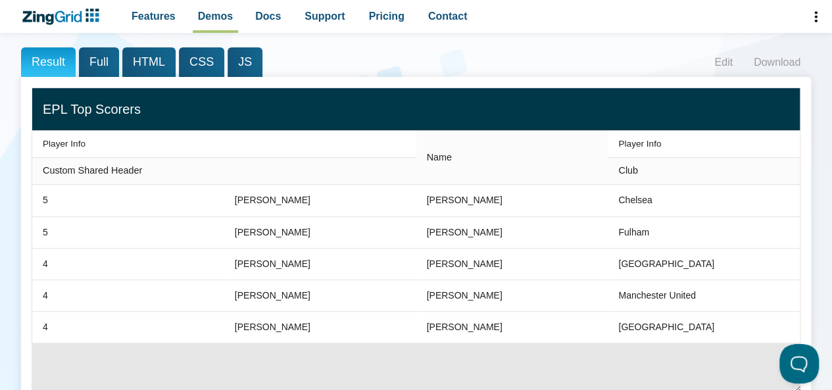
click at [99, 65] on span "Full" at bounding box center [99, 62] width 40 height 30
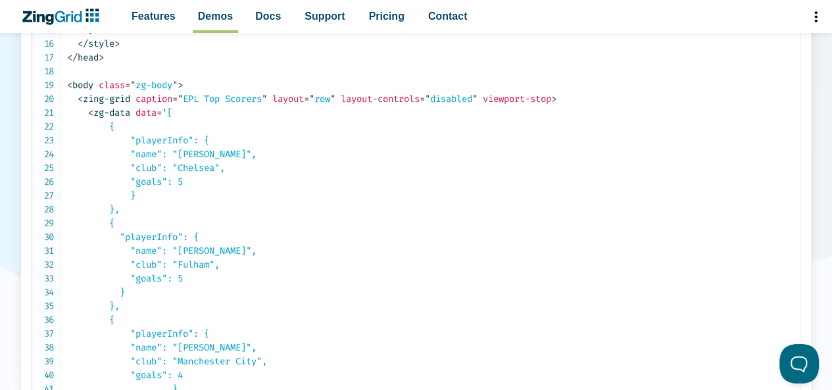
scroll to position [526, 0]
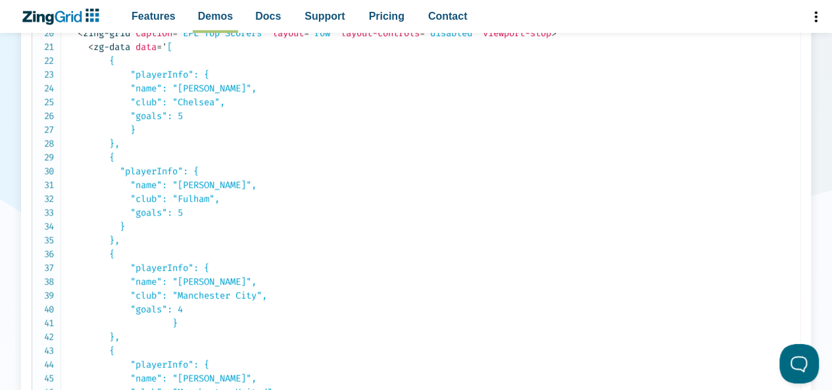
click at [334, 231] on code "<!DOCTYPE html> < html > < head > < meta charset = " utf-8 " > < title > ZingGr…" at bounding box center [433, 240] width 733 height 953
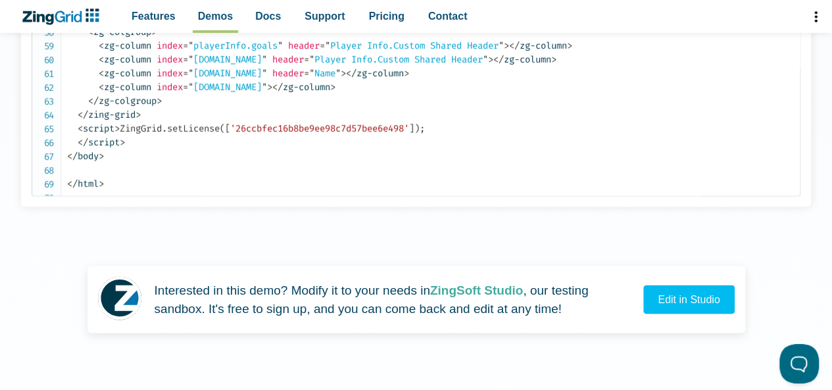
scroll to position [921, 0]
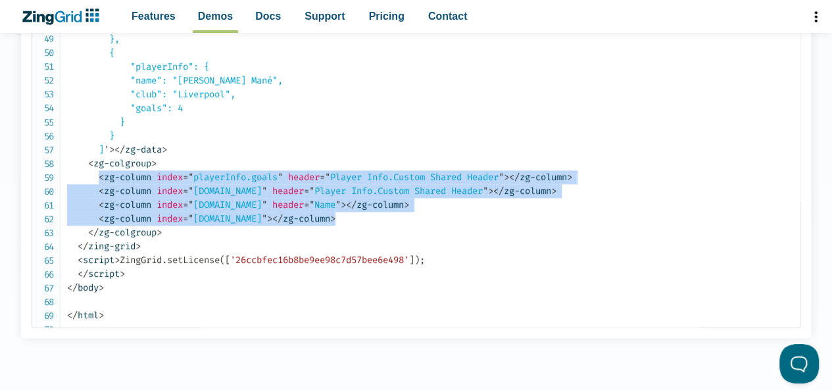
drag, startPoint x: 99, startPoint y: 178, endPoint x: 372, endPoint y: 219, distance: 275.5
copy code "< zg-column index = " playerInfo.goals " header = " Player Info.Custom Shared H…"
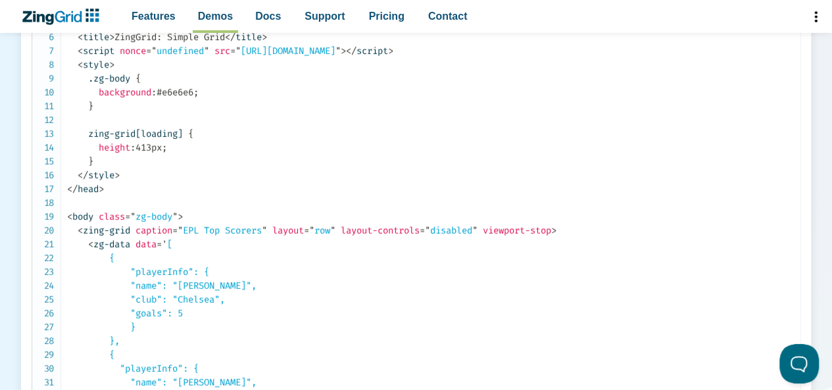
scroll to position [66, 0]
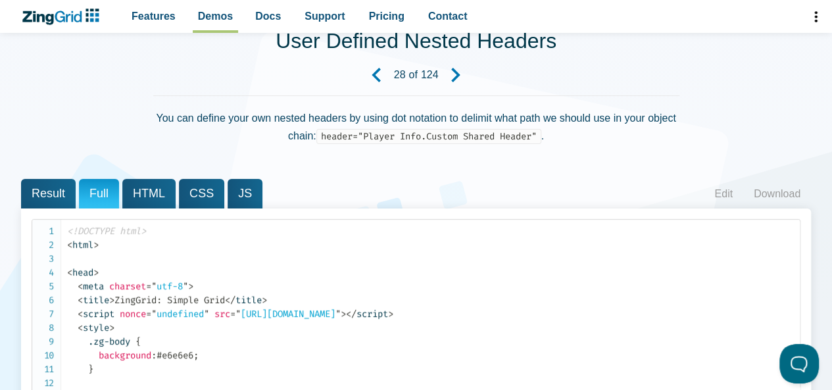
click at [30, 197] on span "Result" at bounding box center [48, 194] width 55 height 30
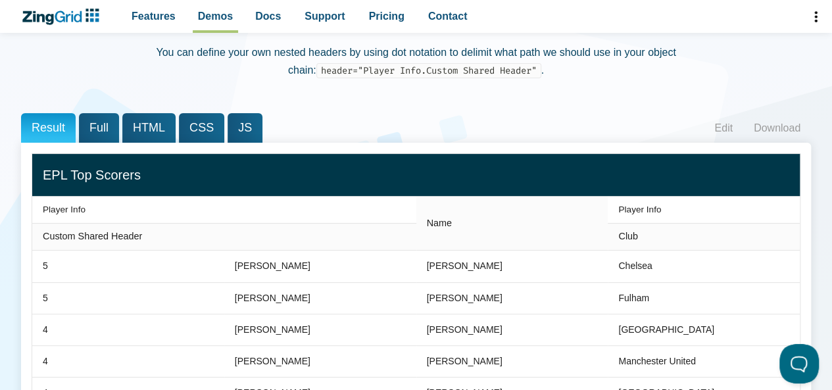
scroll to position [197, 0]
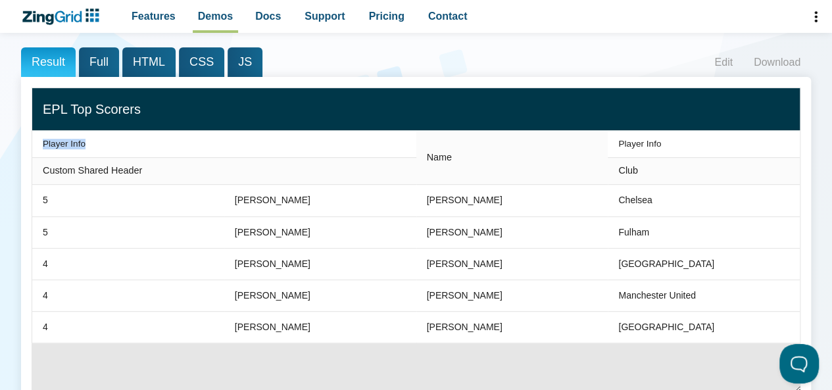
drag, startPoint x: 111, startPoint y: 146, endPoint x: 29, endPoint y: 140, distance: 81.8
click at [29, 140] on div "Player Info Name Player Info Custom Shared Header Club 5 [PERSON_NAME] [PERSON_…" at bounding box center [416, 240] width 790 height 326
click at [93, 60] on span "Full" at bounding box center [99, 62] width 40 height 30
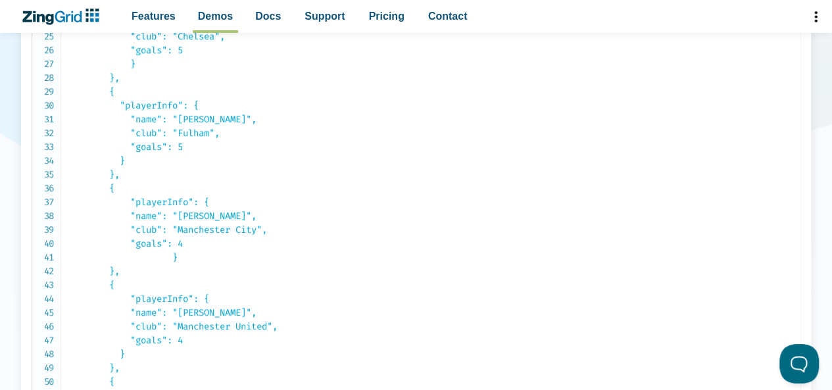
scroll to position [526, 0]
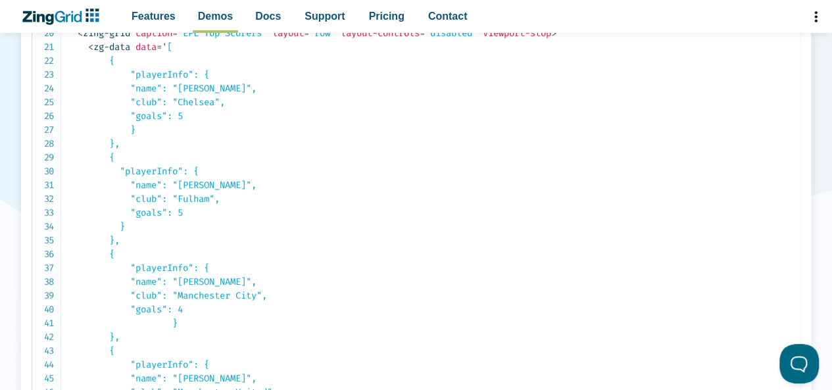
click at [174, 76] on span "= ' [ { "playerInfo": { "name": "[PERSON_NAME]", "club": "Chelsea", "goals": 5 …" at bounding box center [175, 295] width 216 height 508
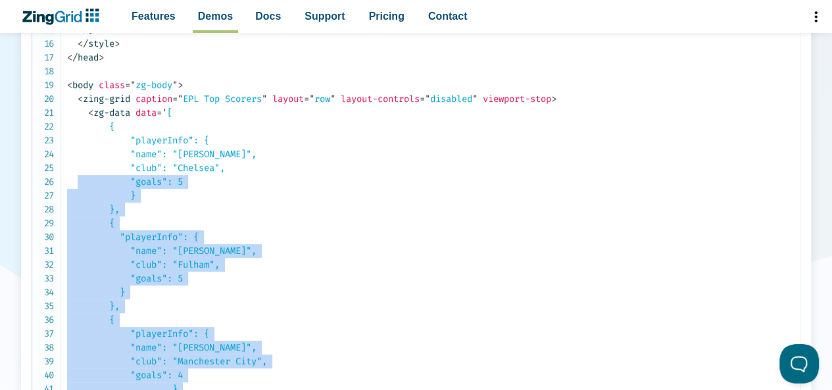
scroll to position [329, 0]
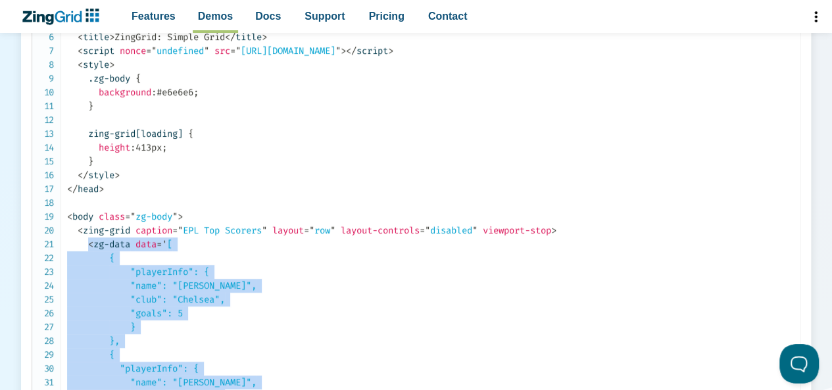
drag, startPoint x: 156, startPoint y: 310, endPoint x: 86, endPoint y: 246, distance: 94.5
copy code "< lo-ipsu dolo = ' [ { "sitameTcon": { "adip": "Elit Seddoe", "temp": "Incidid"…"
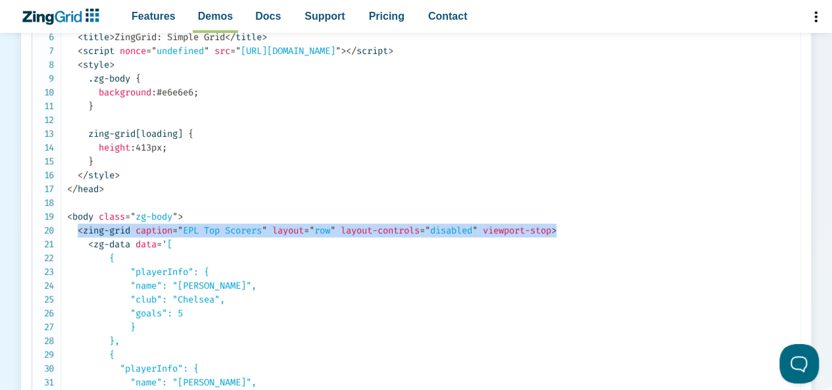
drag, startPoint x: 80, startPoint y: 232, endPoint x: 593, endPoint y: 223, distance: 512.5
copy span "< zing-grid caption = " EPL Top Scorers " layout = " row " layout-controls = " …"
